Goal: Find specific page/section: Find specific page/section

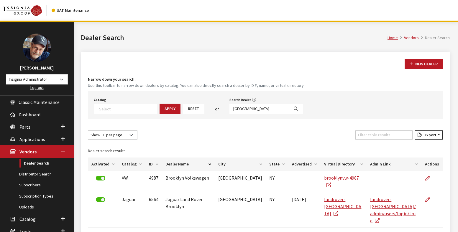
select select
click at [178, 30] on div "Home Vendors Dealer Search Dealer Search" at bounding box center [265, 37] width 376 height 30
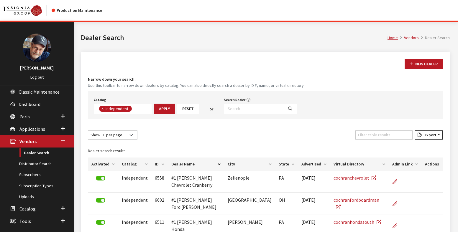
scroll to position [42, 0]
click at [233, 109] on input "Search Dealer" at bounding box center [254, 109] width 60 height 10
type input "chuckit"
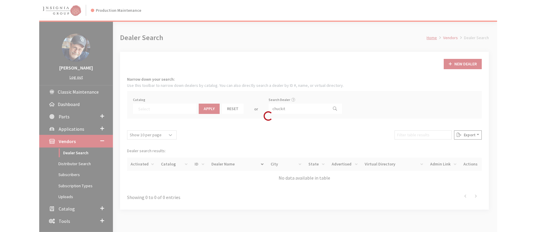
scroll to position [62, 0]
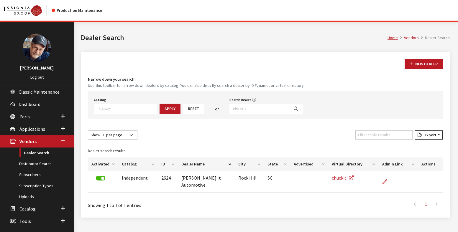
click at [294, 109] on icon "Search" at bounding box center [296, 109] width 4 height 4
select select
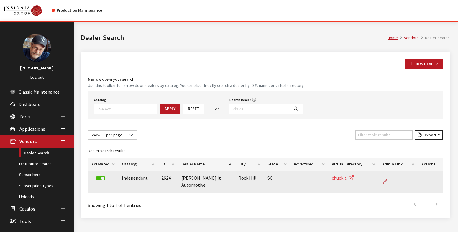
click at [340, 178] on link "chuckit" at bounding box center [343, 178] width 22 height 6
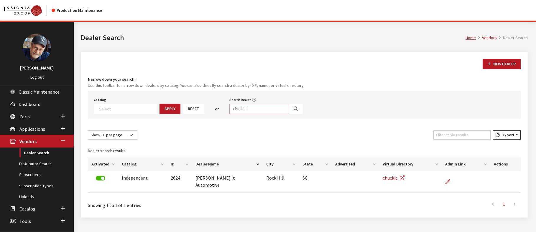
click at [245, 110] on input "chuckit" at bounding box center [260, 109] width 60 height 10
click at [308, 57] on div "New Dealer Narrow down your search: Use this toolbar to narrow down dealers by …" at bounding box center [304, 135] width 447 height 166
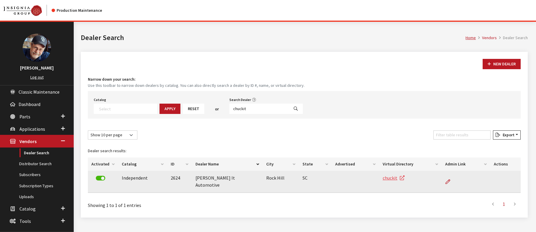
click at [389, 178] on link "chuckit" at bounding box center [394, 178] width 22 height 6
click at [448, 183] on icon at bounding box center [448, 182] width 5 height 5
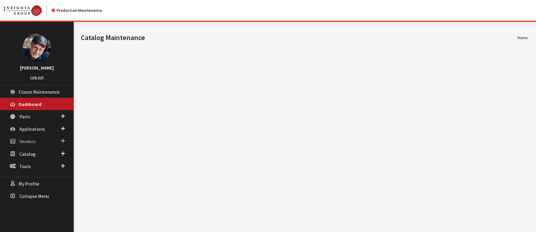
click at [31, 143] on span "Vendors" at bounding box center [27, 142] width 16 height 6
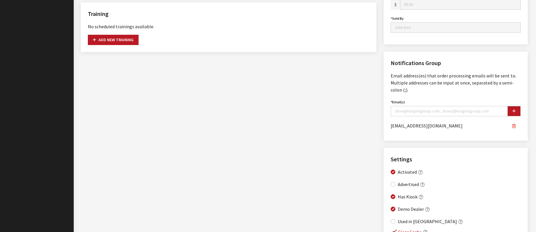
scroll to position [408, 0]
